Goal: Information Seeking & Learning: Find specific fact

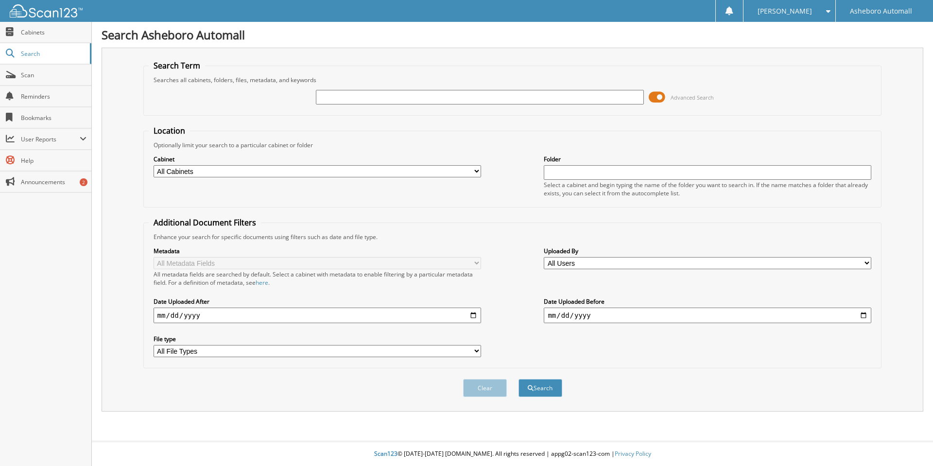
click at [385, 96] on input "text" at bounding box center [480, 97] width 328 height 15
click at [56, 55] on span "Search" at bounding box center [53, 54] width 64 height 8
type input "97012"
click at [519, 379] on button "Search" at bounding box center [541, 388] width 44 height 18
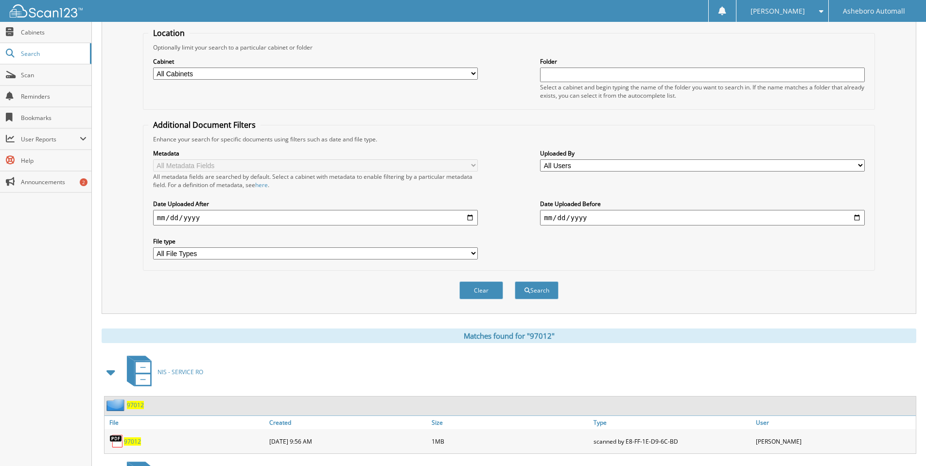
scroll to position [221, 0]
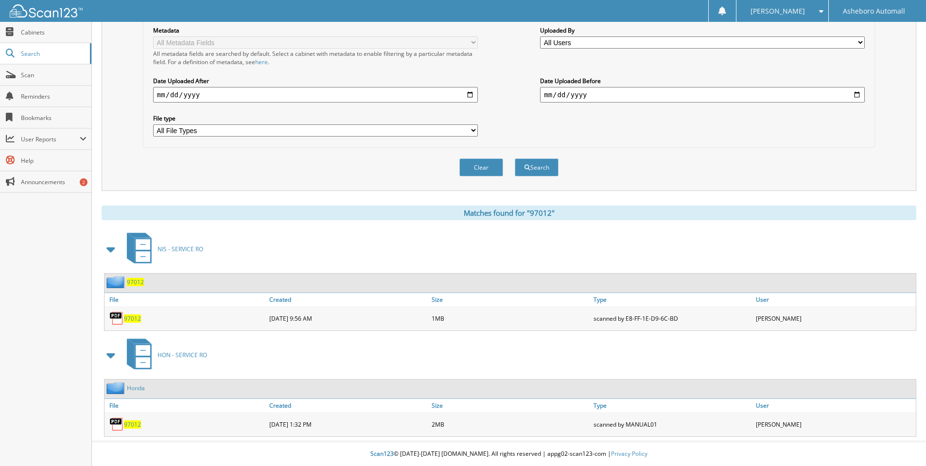
click at [129, 423] on span "97012" at bounding box center [132, 424] width 17 height 8
